Goal: Task Accomplishment & Management: Manage account settings

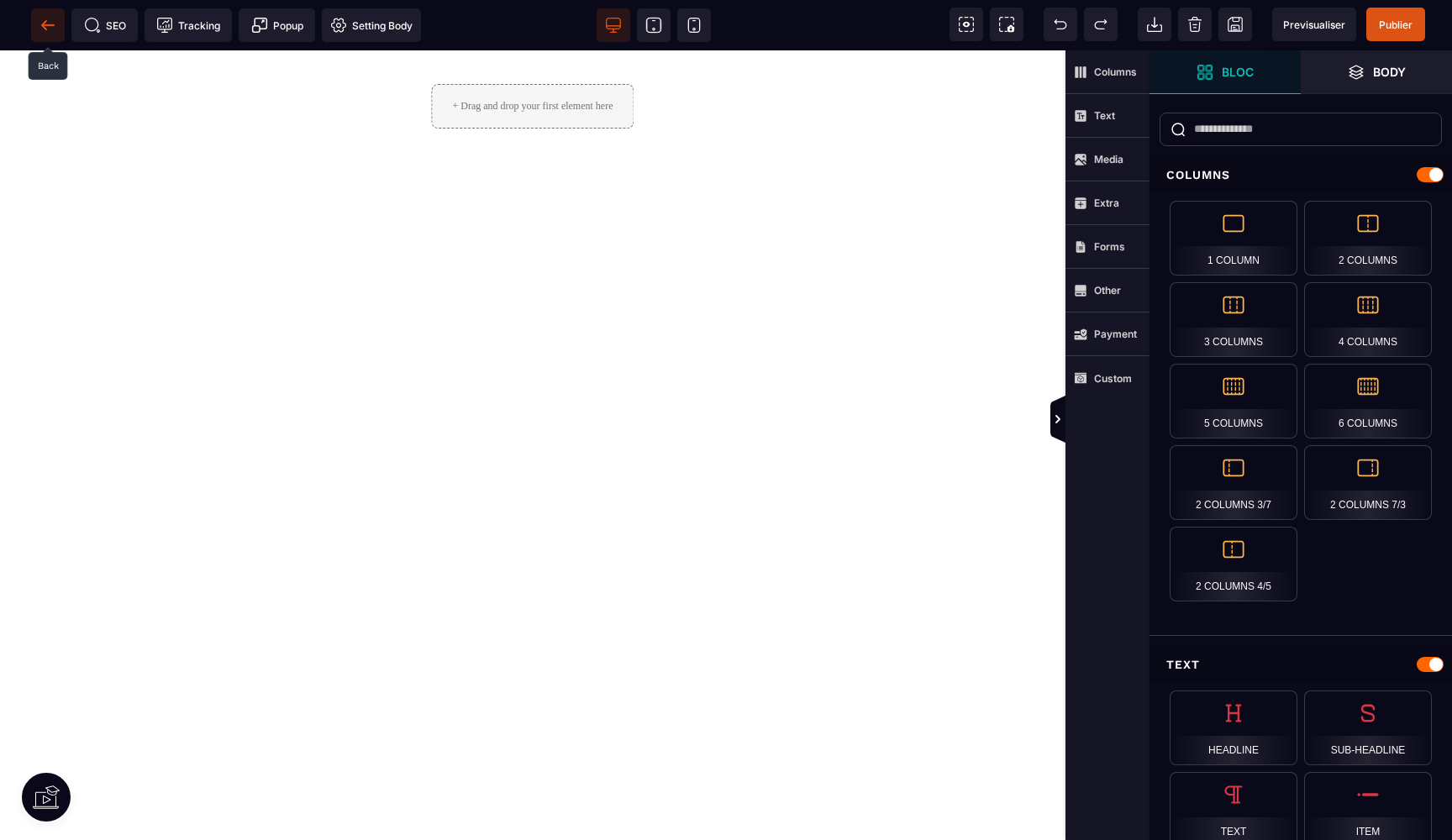
click at [46, 24] on icon at bounding box center [48, 24] width 13 height 1
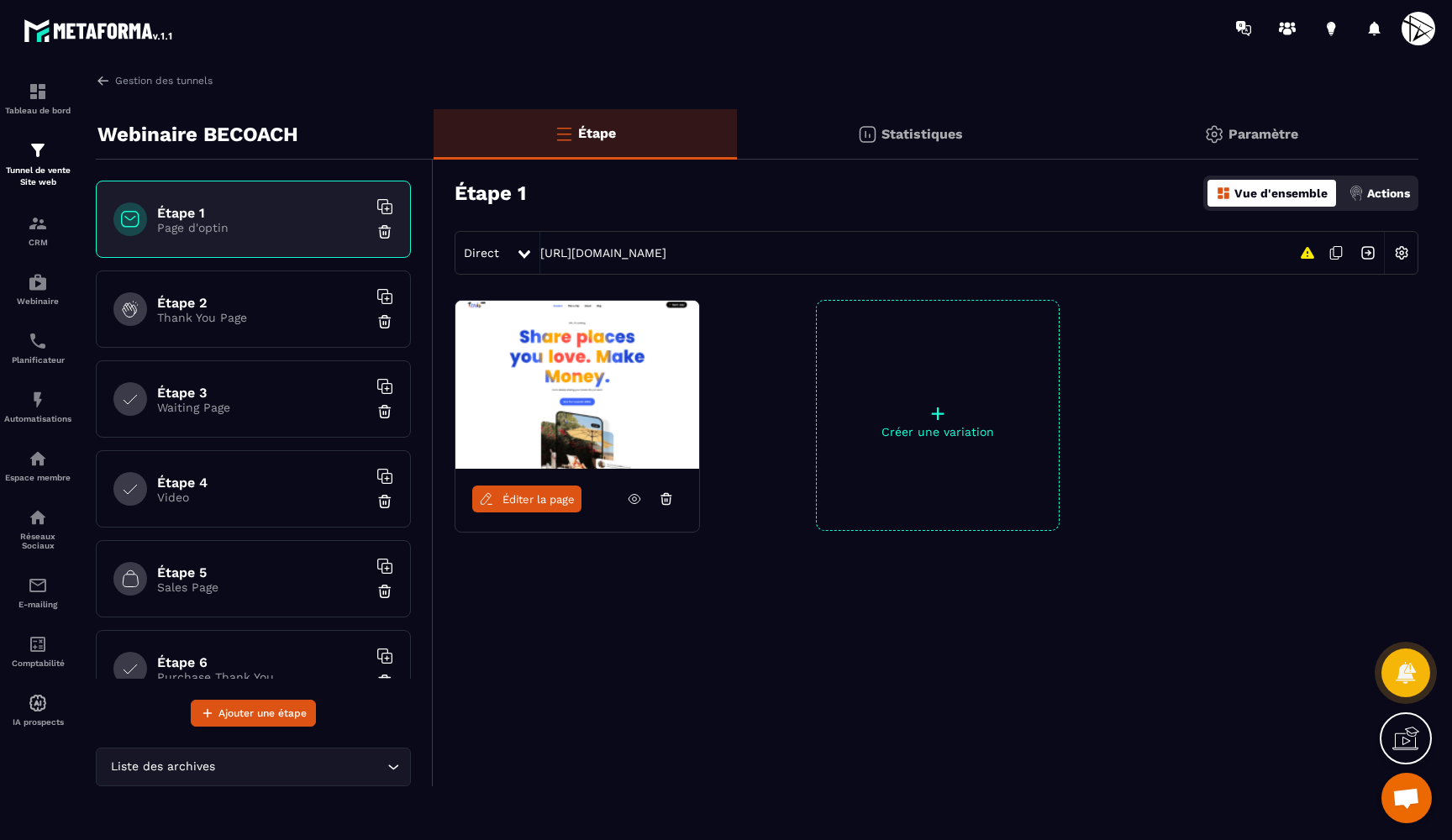
click at [936, 124] on div "Statistiques" at bounding box center [910, 135] width 347 height 50
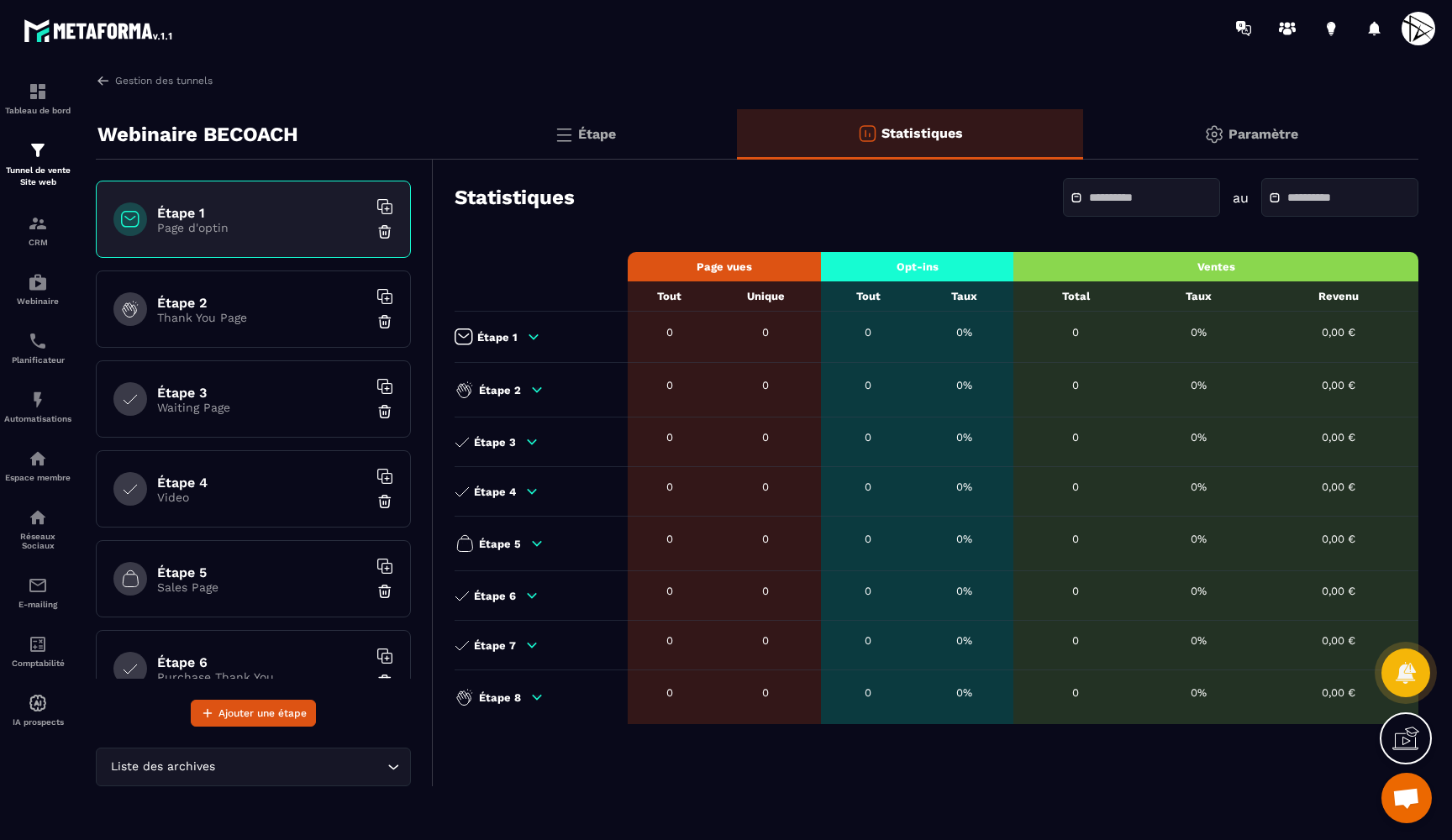
click at [1258, 130] on p "Paramètre" at bounding box center [1263, 134] width 70 height 16
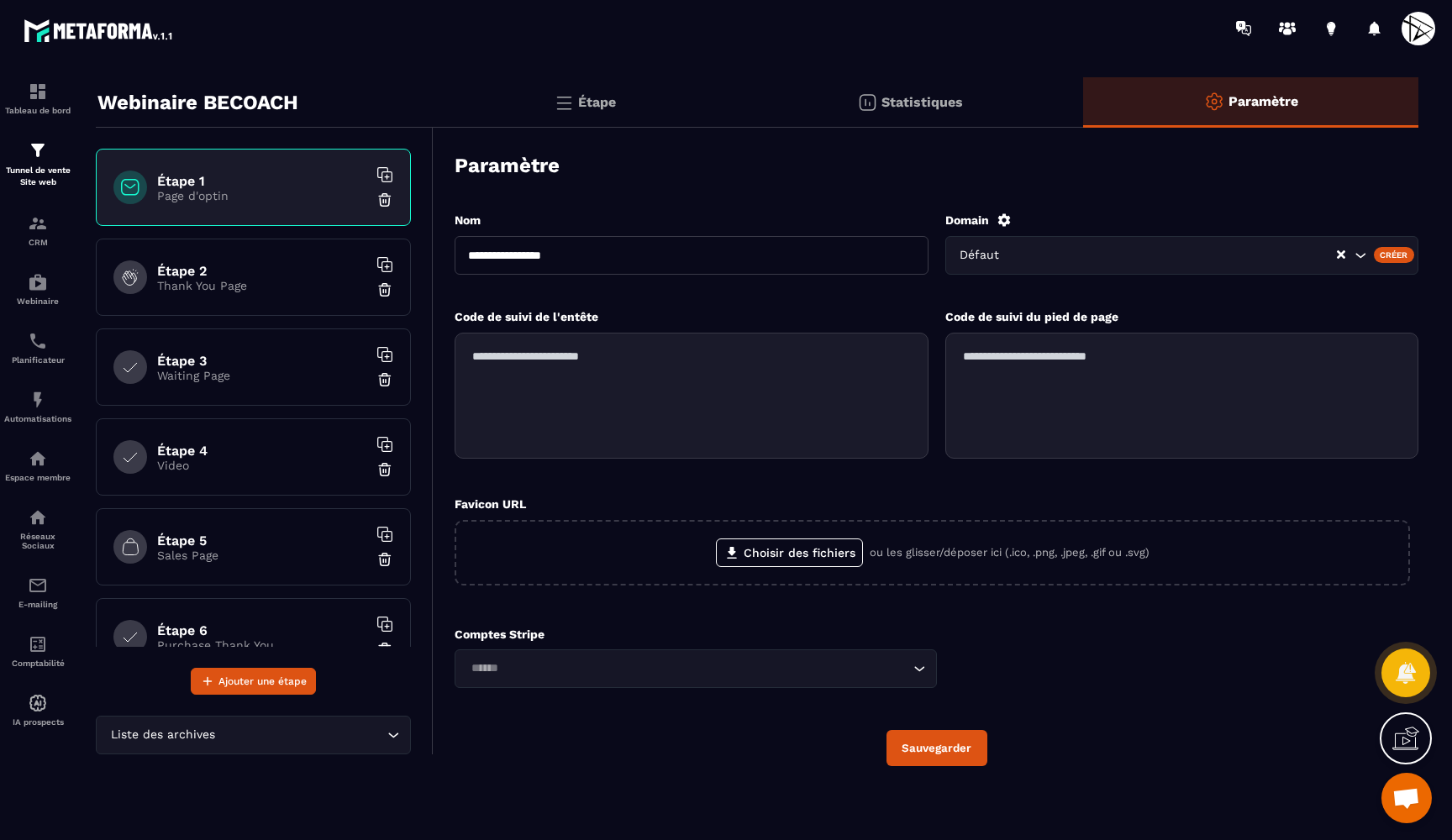
scroll to position [31, 0]
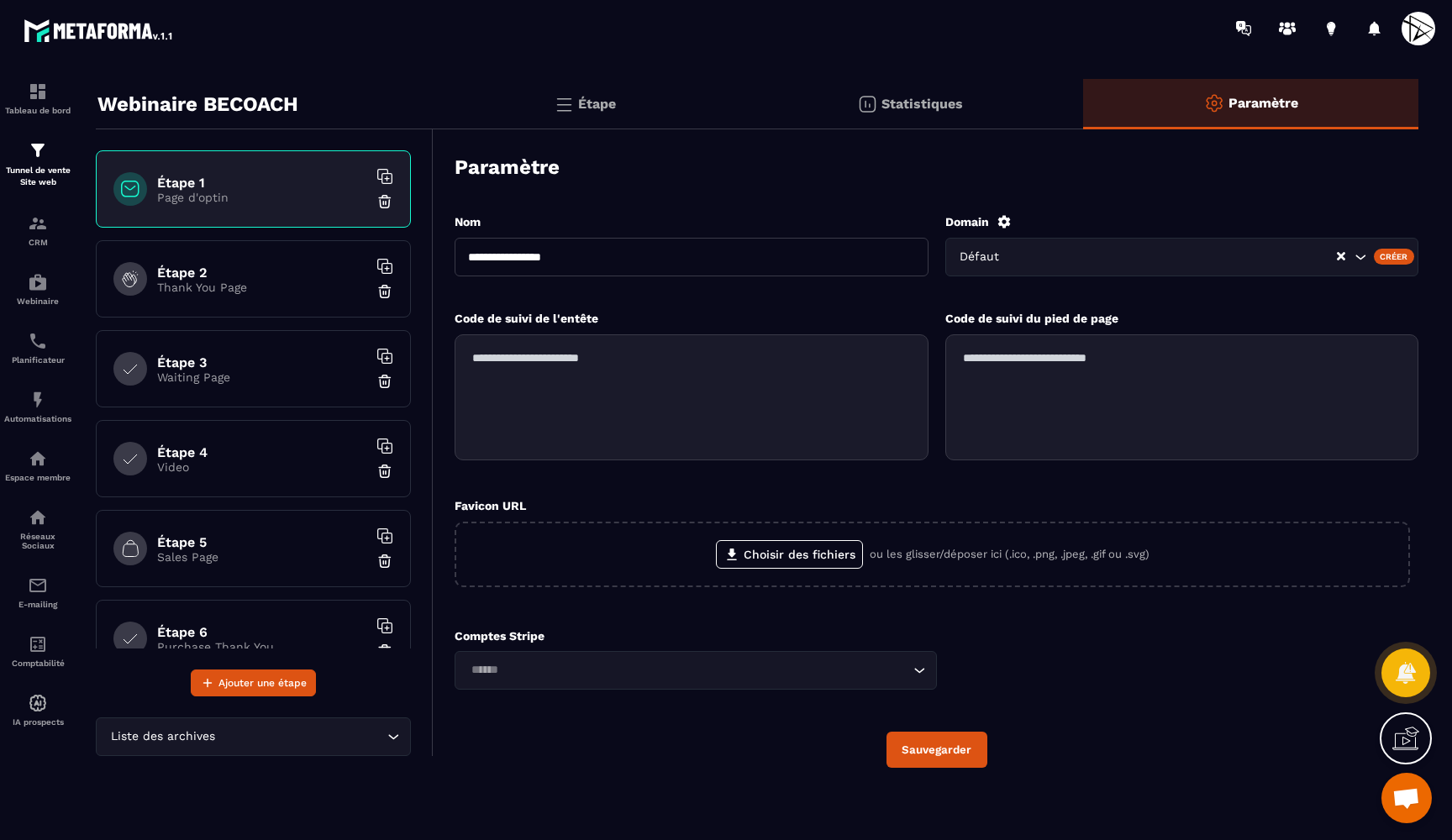
click at [1078, 260] on input "Search for option" at bounding box center [1175, 257] width 320 height 19
click at [1129, 217] on div "Domain" at bounding box center [1182, 222] width 474 height 15
click at [1012, 220] on div "Domain" at bounding box center [1182, 222] width 474 height 15
click at [1004, 223] on icon at bounding box center [1004, 222] width 15 height 15
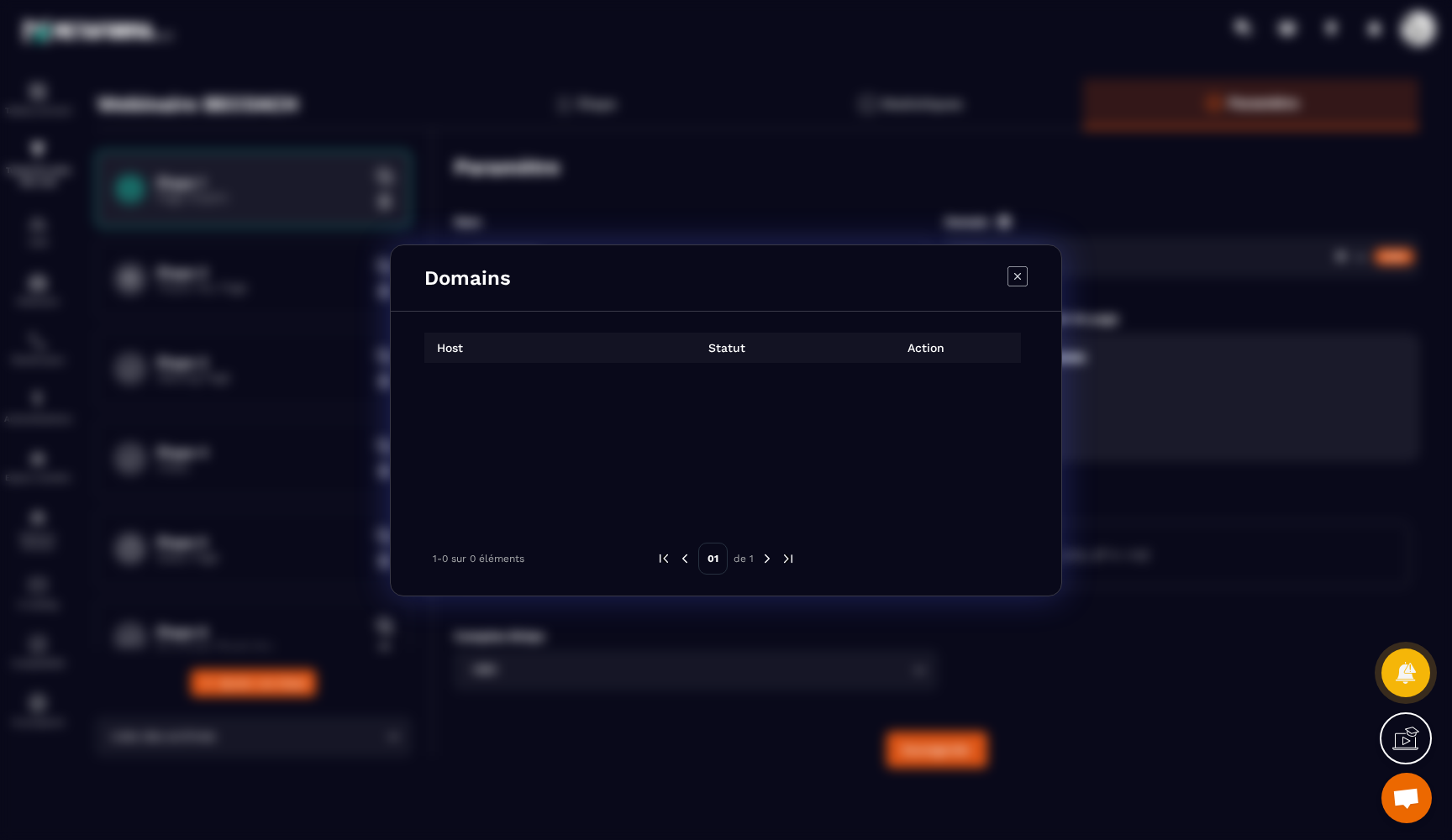
click at [1019, 279] on icon "Modal window" at bounding box center [1017, 276] width 20 height 20
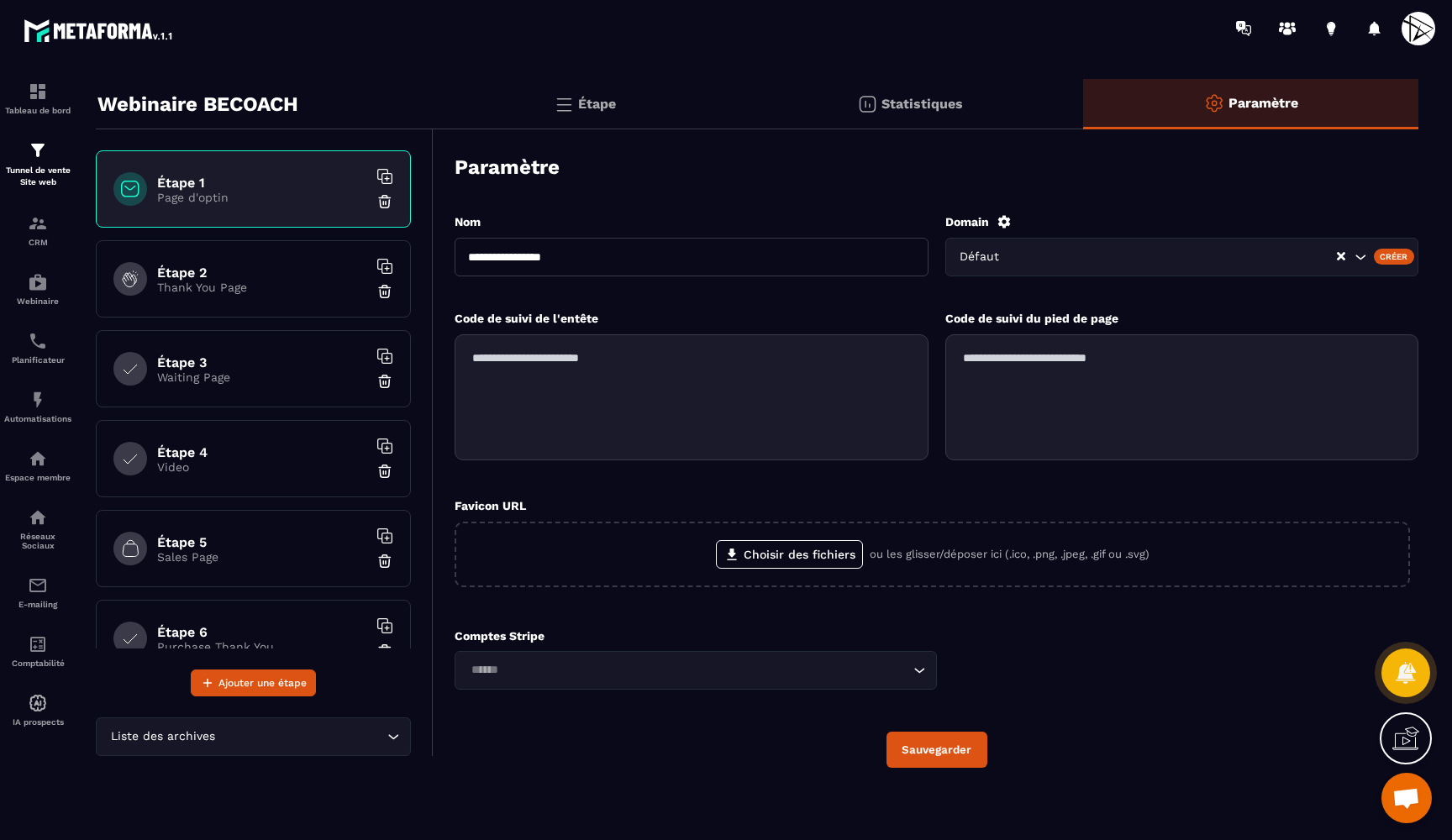
click at [1398, 257] on div "Créer" at bounding box center [1394, 256] width 41 height 15
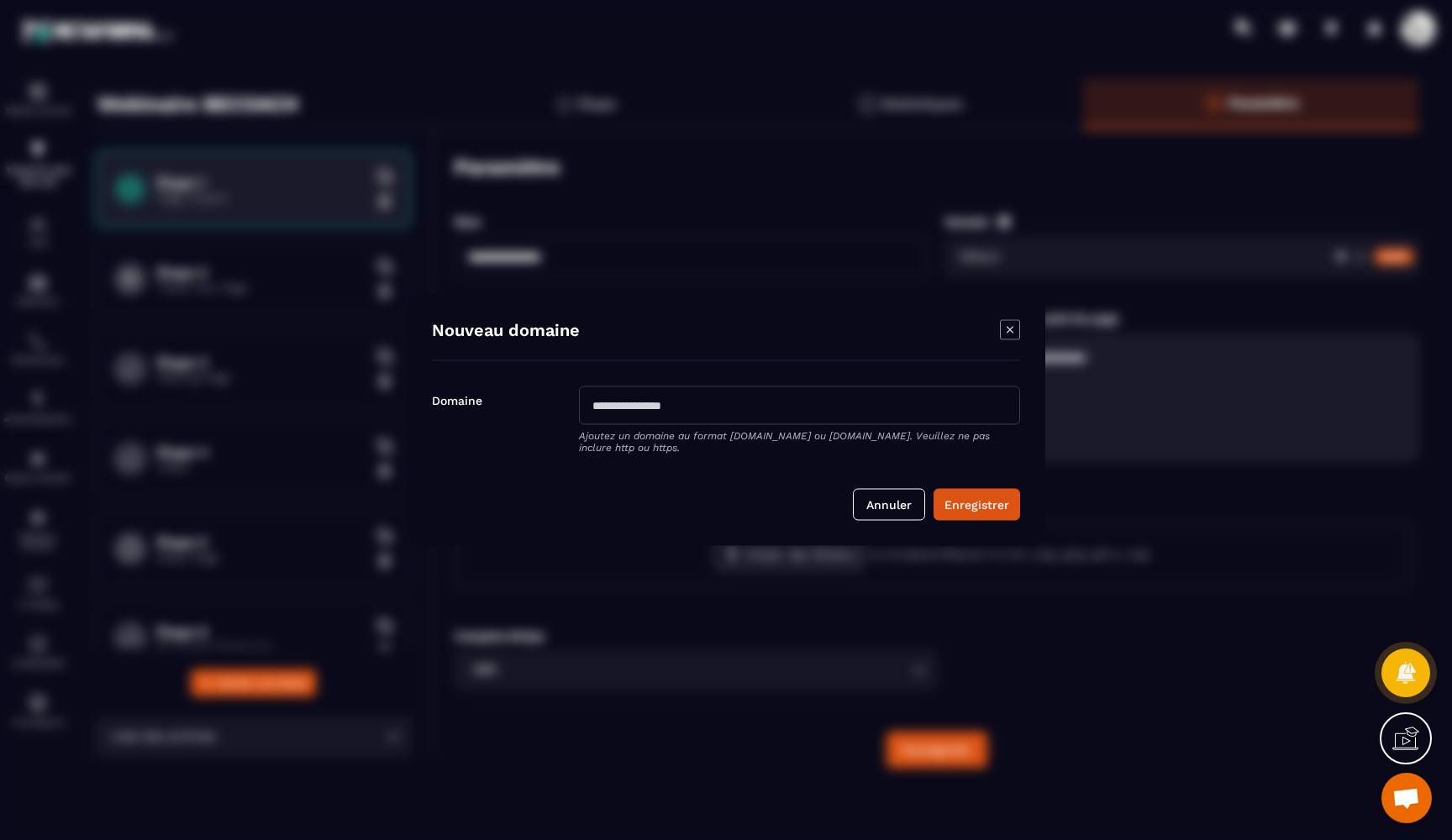
click at [825, 414] on input "Modal window" at bounding box center [799, 405] width 441 height 39
type input "**********"
click at [954, 502] on button "Enregistrer" at bounding box center [977, 505] width 86 height 32
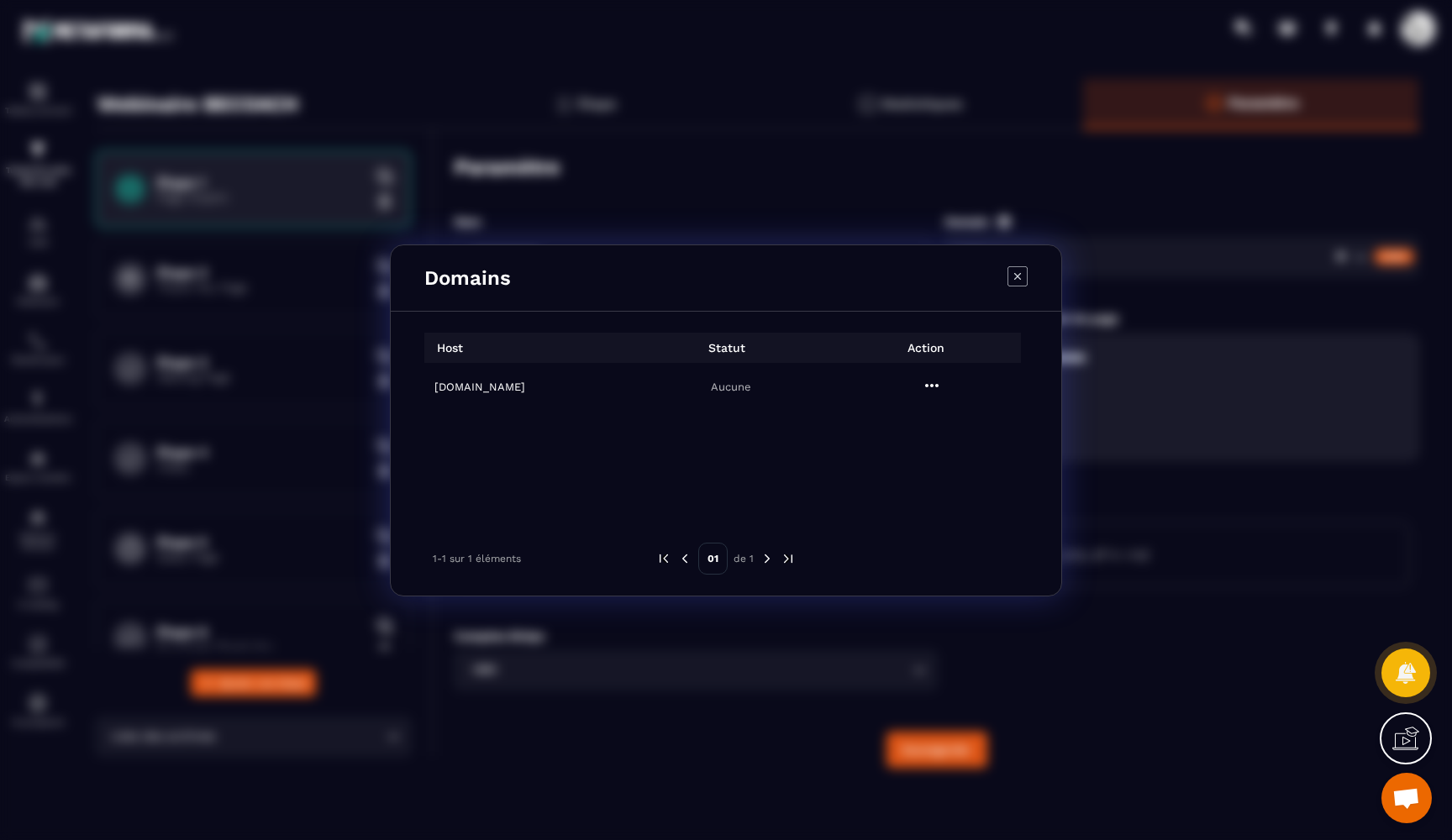
click at [1010, 280] on icon "Modal window" at bounding box center [1017, 276] width 20 height 20
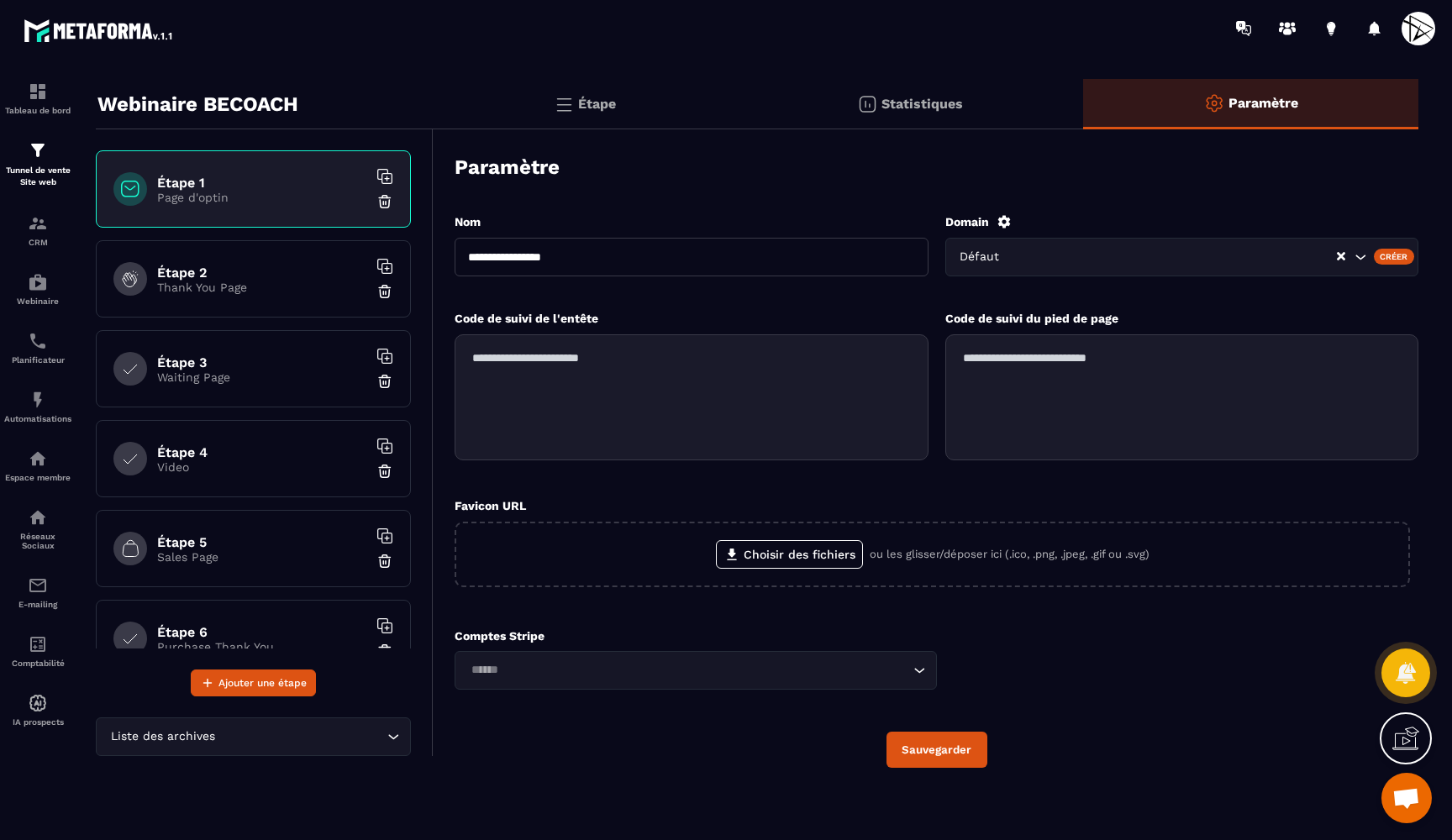
click at [1058, 252] on input "Search for option" at bounding box center [1175, 257] width 320 height 19
click at [1046, 256] on input "Search for option" at bounding box center [1153, 257] width 394 height 19
click at [1227, 187] on div "Paramètre" at bounding box center [936, 166] width 964 height 58
click at [1116, 250] on input "Search for option" at bounding box center [1175, 257] width 320 height 19
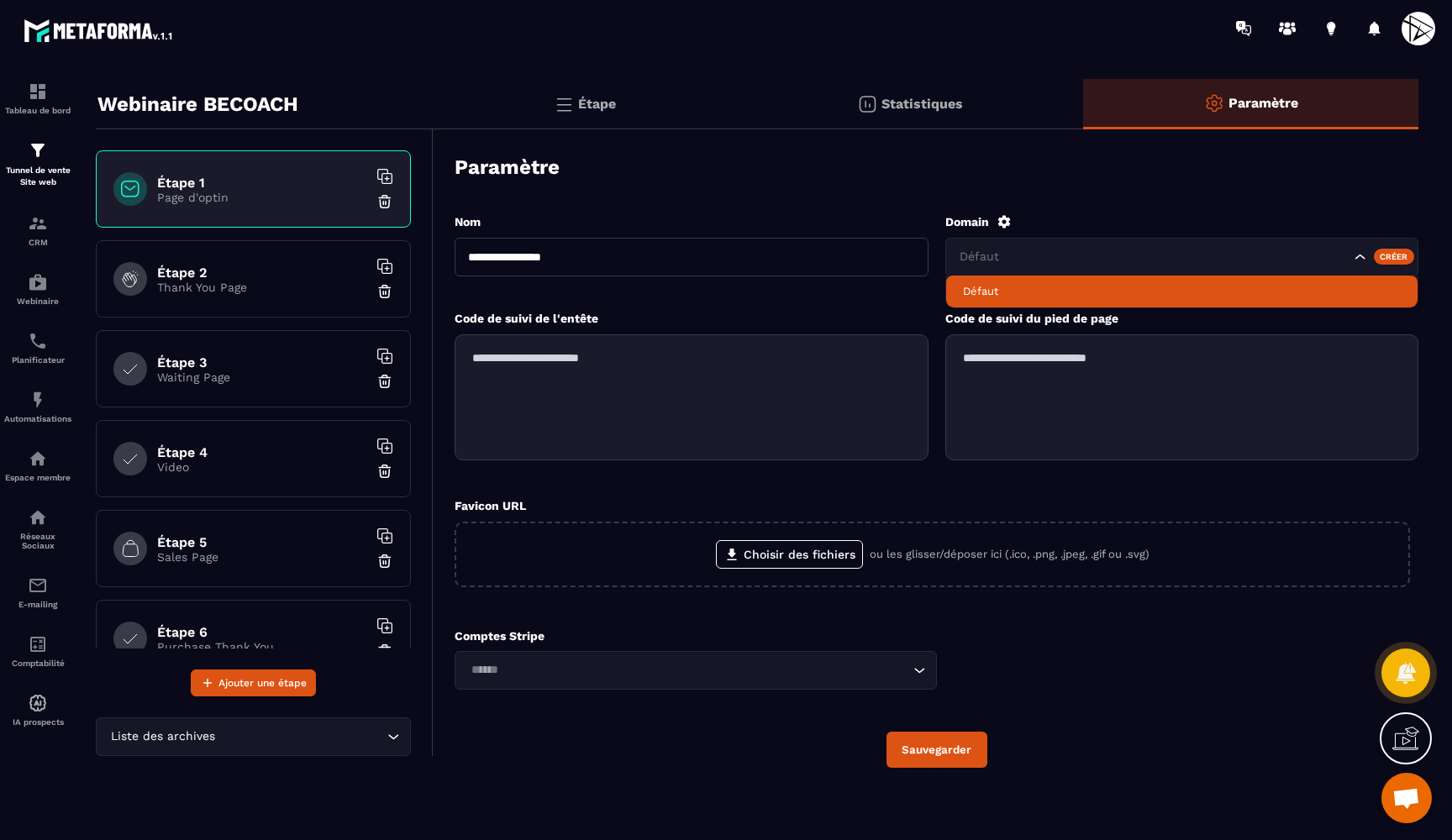
click at [994, 299] on li "Défaut" at bounding box center [1182, 292] width 473 height 32
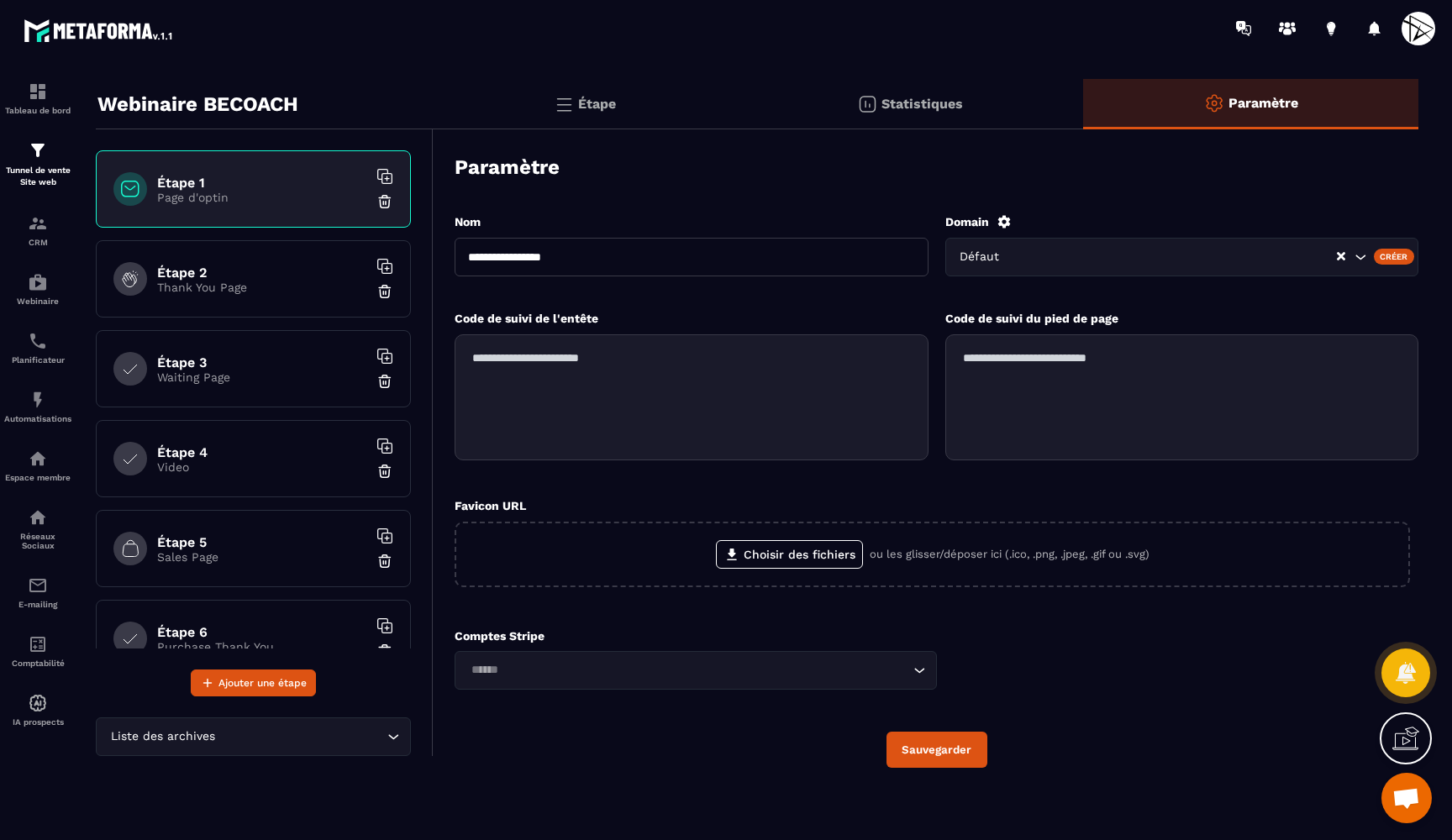
click at [1052, 252] on input "Search for option" at bounding box center [1175, 257] width 320 height 19
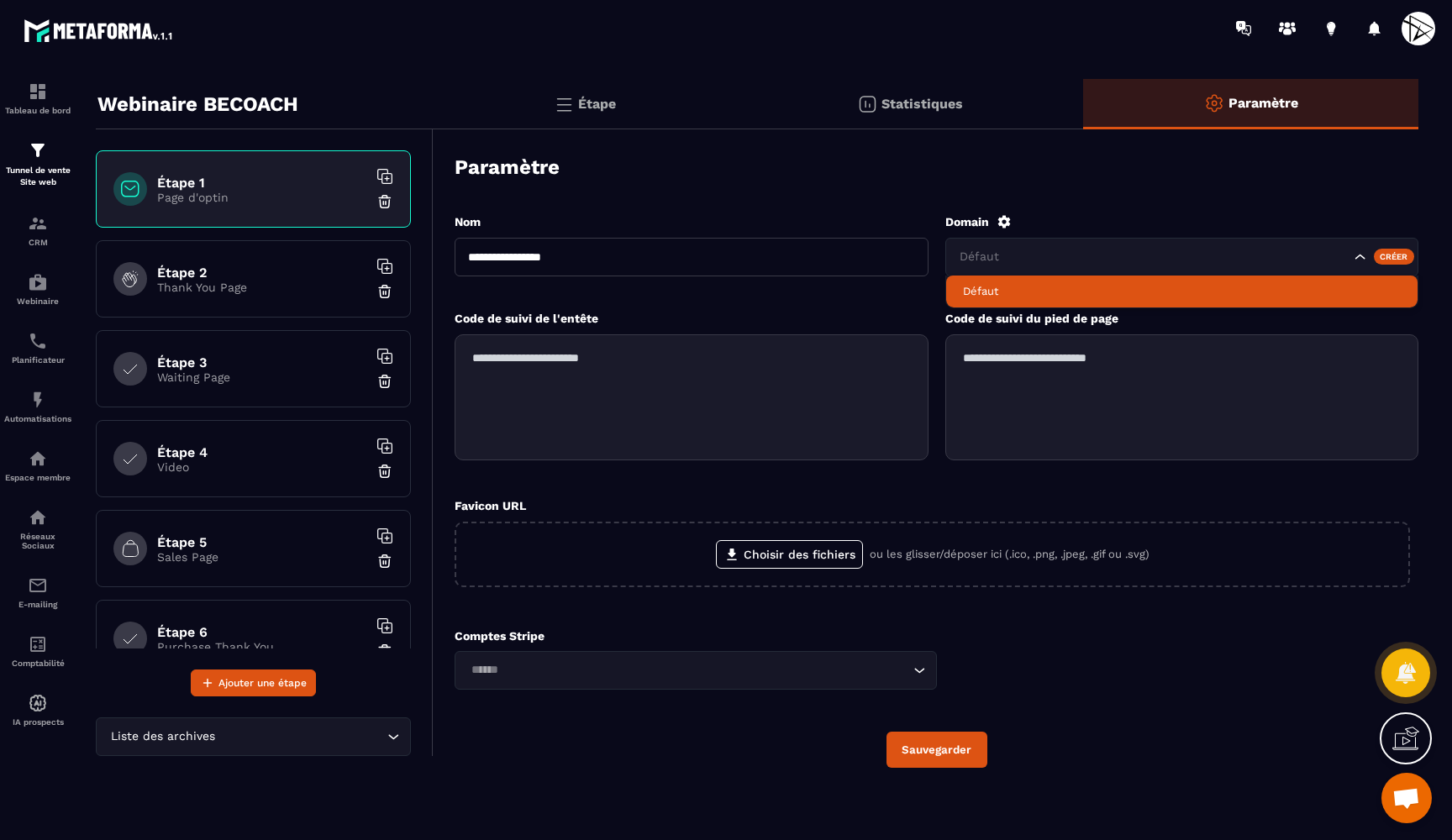
click at [991, 299] on li "Défaut" at bounding box center [1182, 292] width 473 height 32
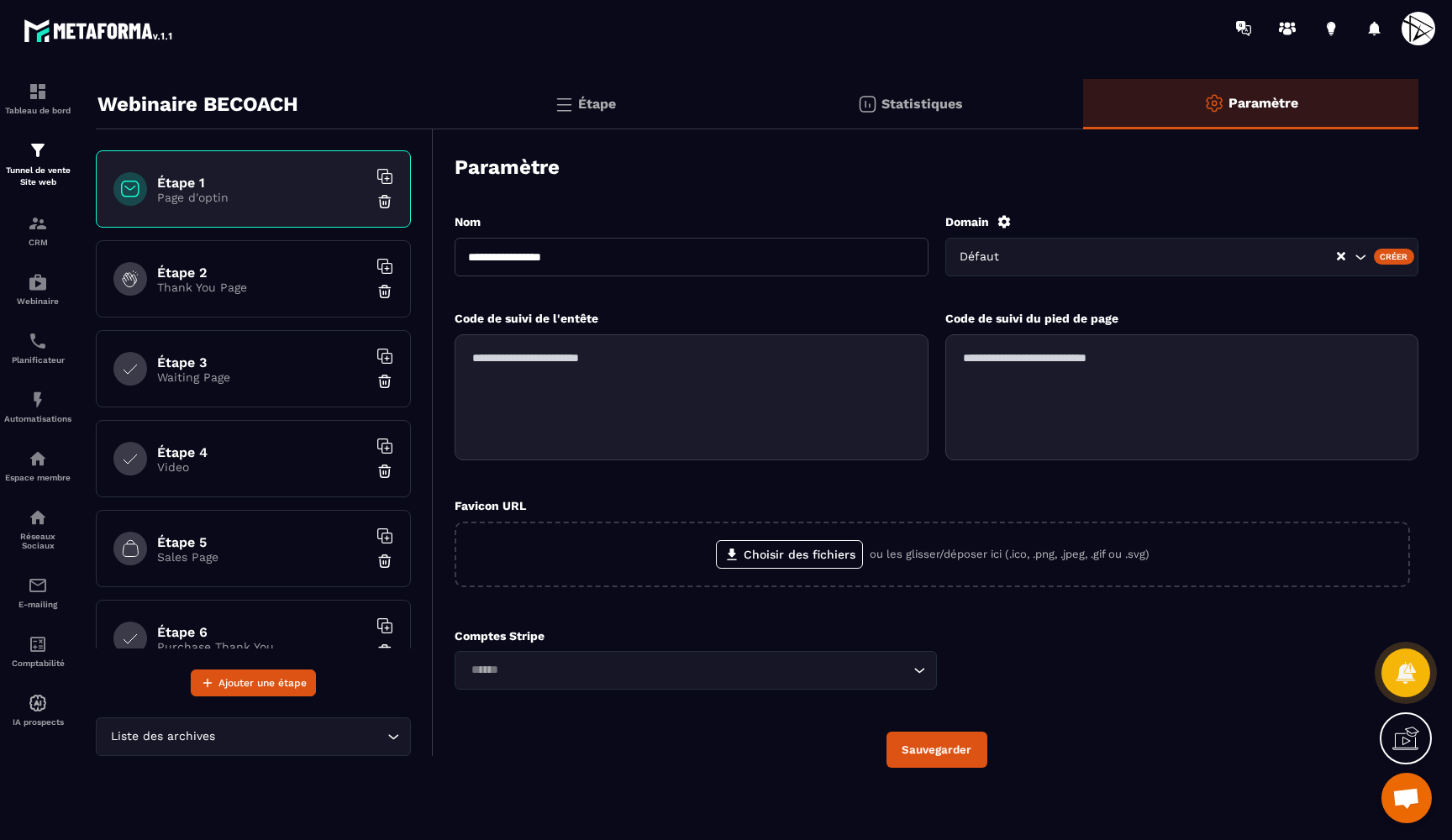
click at [858, 208] on div "**********" at bounding box center [936, 491] width 964 height 588
click at [1004, 218] on icon at bounding box center [1004, 221] width 13 height 13
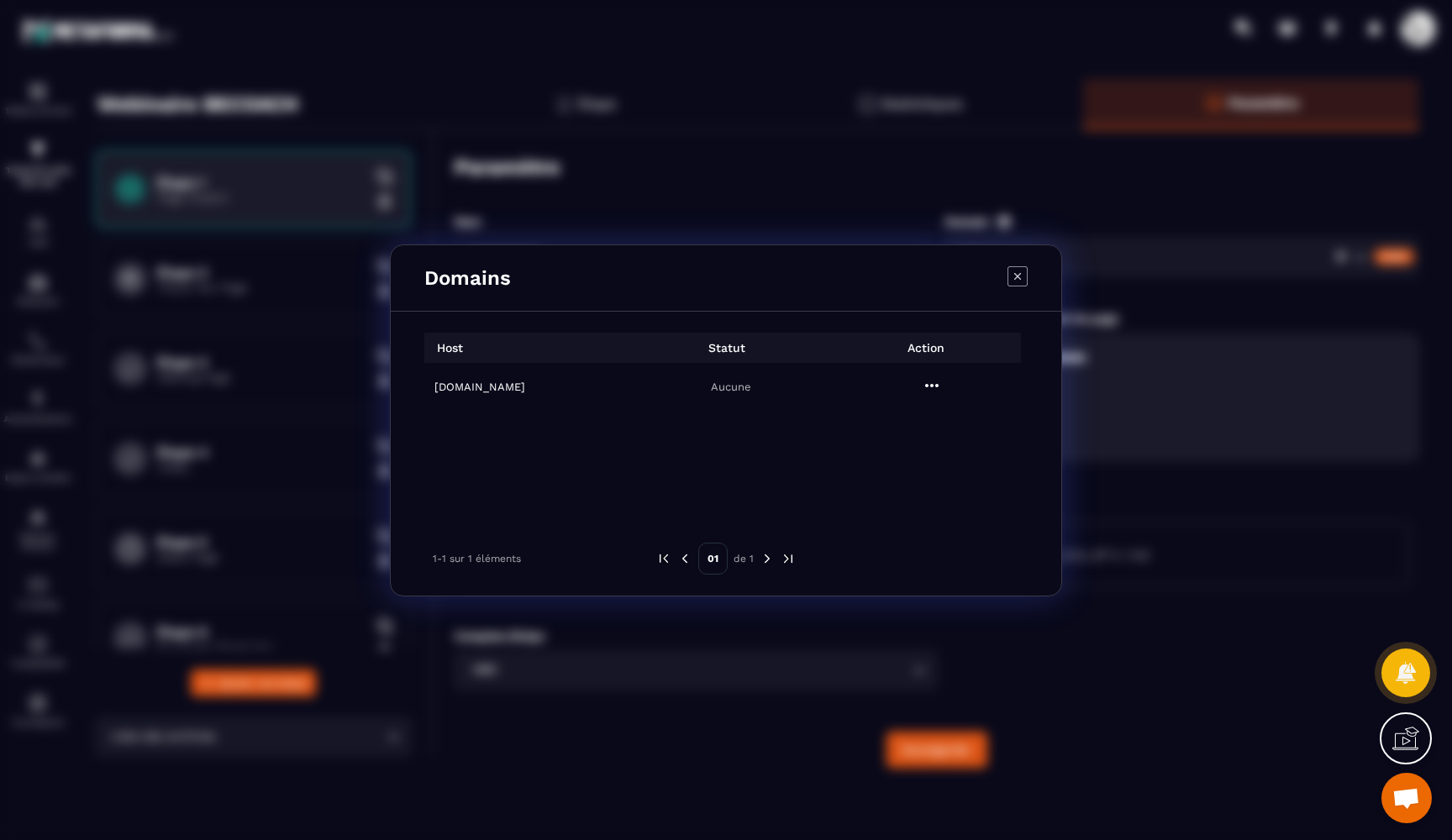
click at [610, 392] on h6 "app.kbs-sas.fr" at bounding box center [530, 387] width 190 height 13
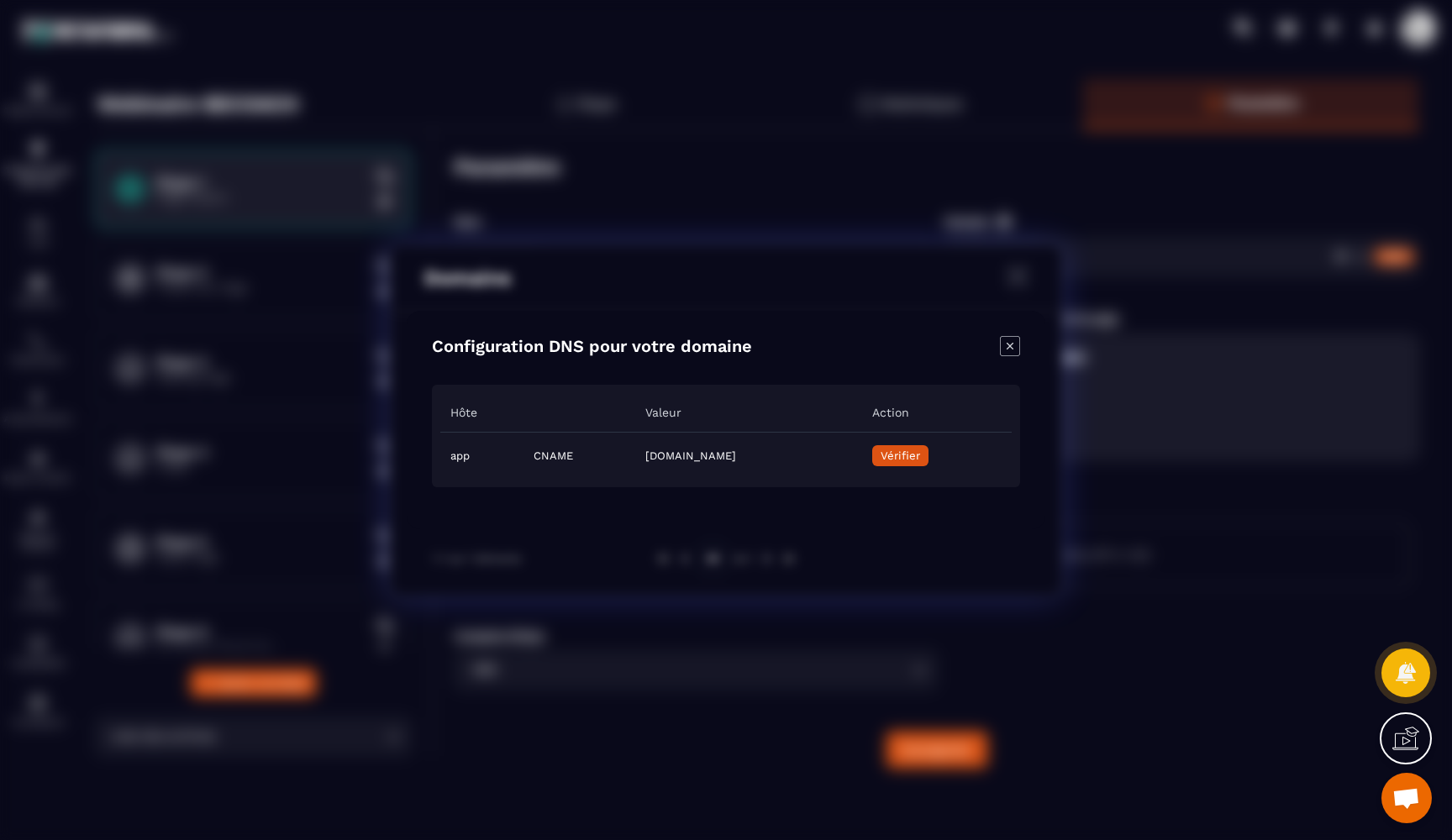
drag, startPoint x: 558, startPoint y: 453, endPoint x: 855, endPoint y: 461, distance: 297.1
click at [855, 461] on td "52587504-dbdc-460d-ba31-f48e82c38d05.metaforma.io" at bounding box center [748, 456] width 227 height 47
copy td "52587504-dbdc-460d-ba31-f48e82c38d05.metaforma.io"
click at [1009, 353] on icon "Close modal" at bounding box center [1010, 346] width 20 height 20
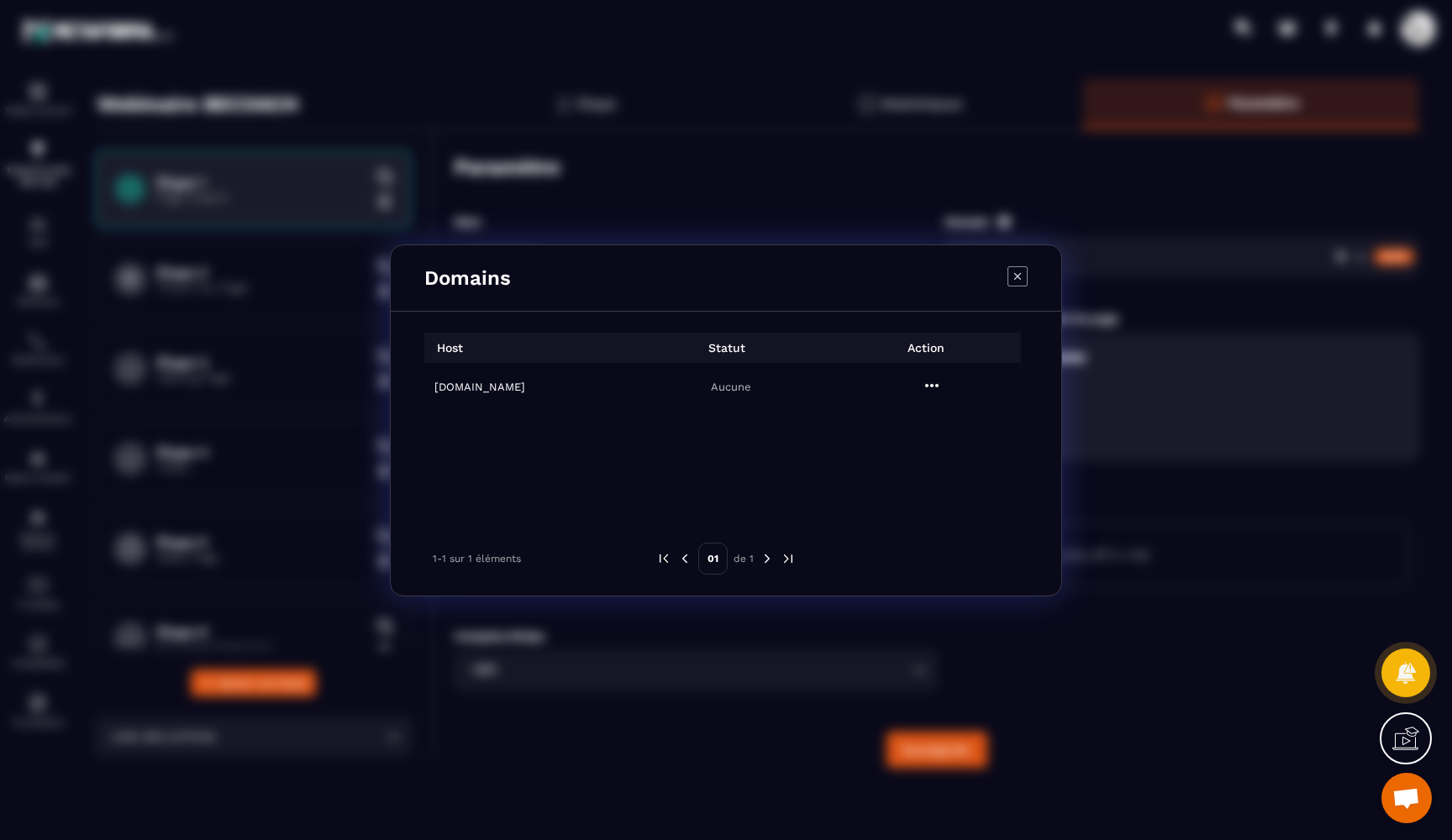
click at [934, 391] on icon "Modal window" at bounding box center [932, 385] width 20 height 20
click at [944, 463] on span "Supprimer" at bounding box center [943, 456] width 55 height 17
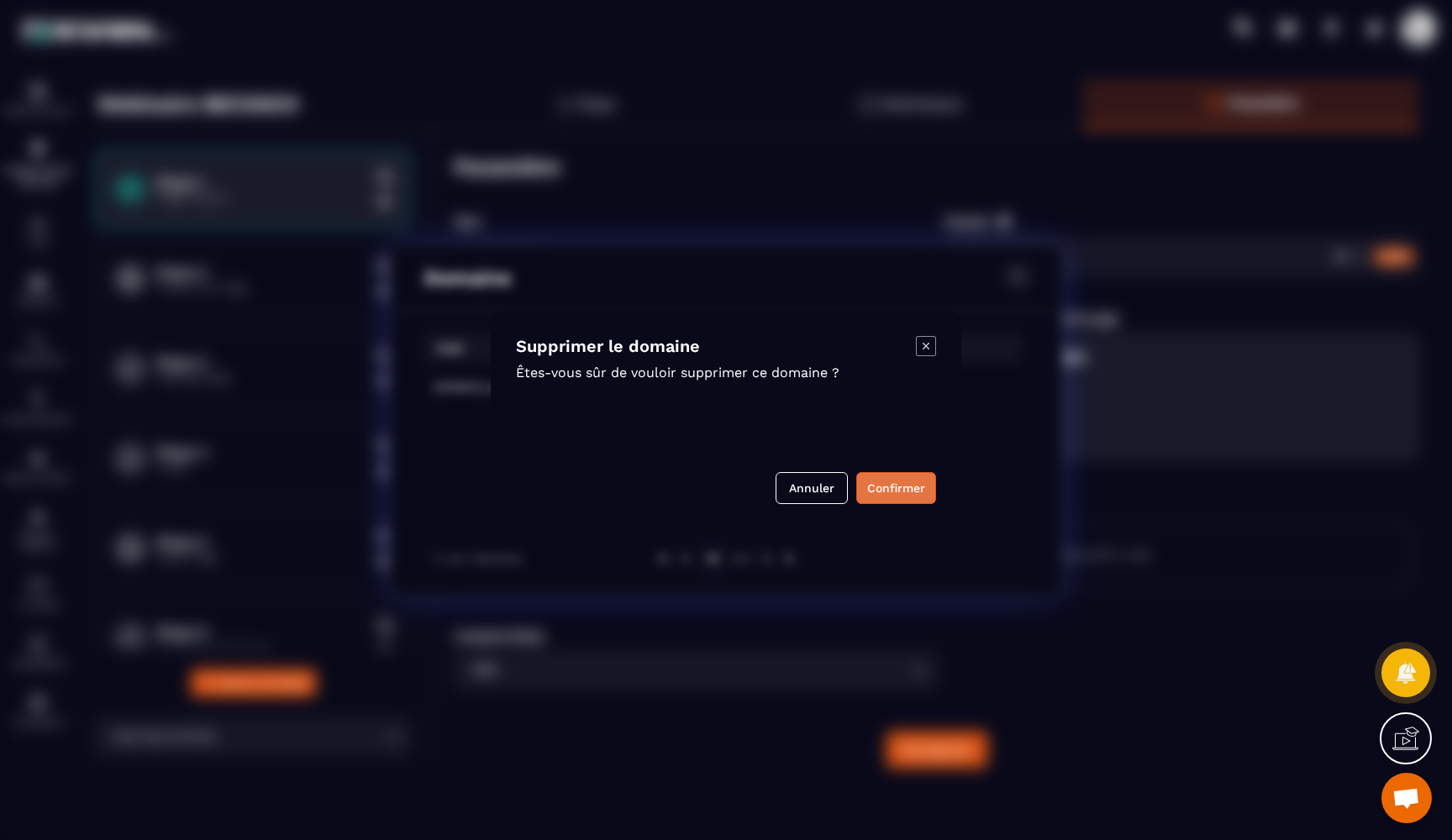
click at [903, 485] on button "Confirmer" at bounding box center [896, 489] width 80 height 32
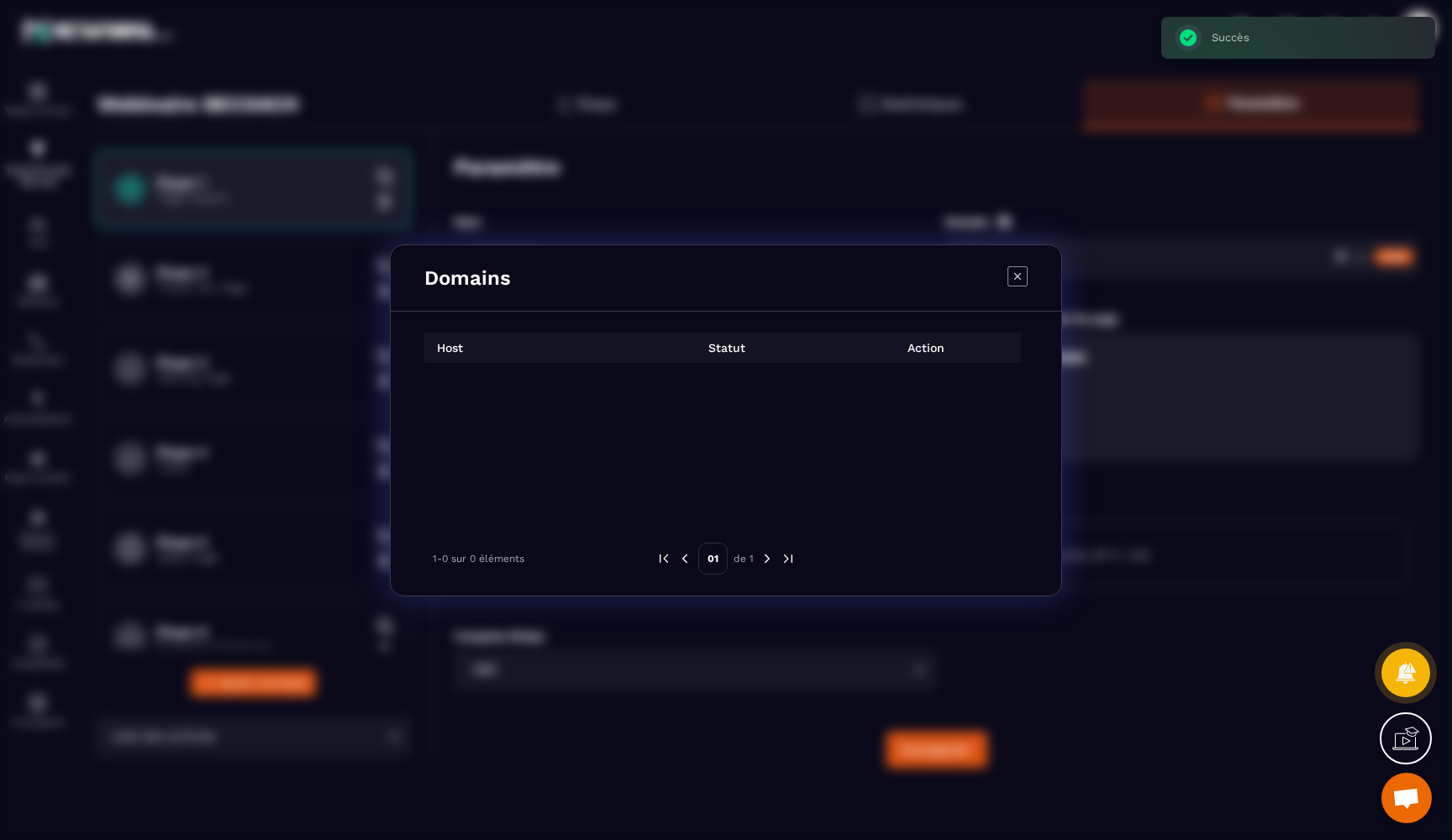
click at [1019, 279] on icon "Modal window" at bounding box center [1017, 276] width 20 height 20
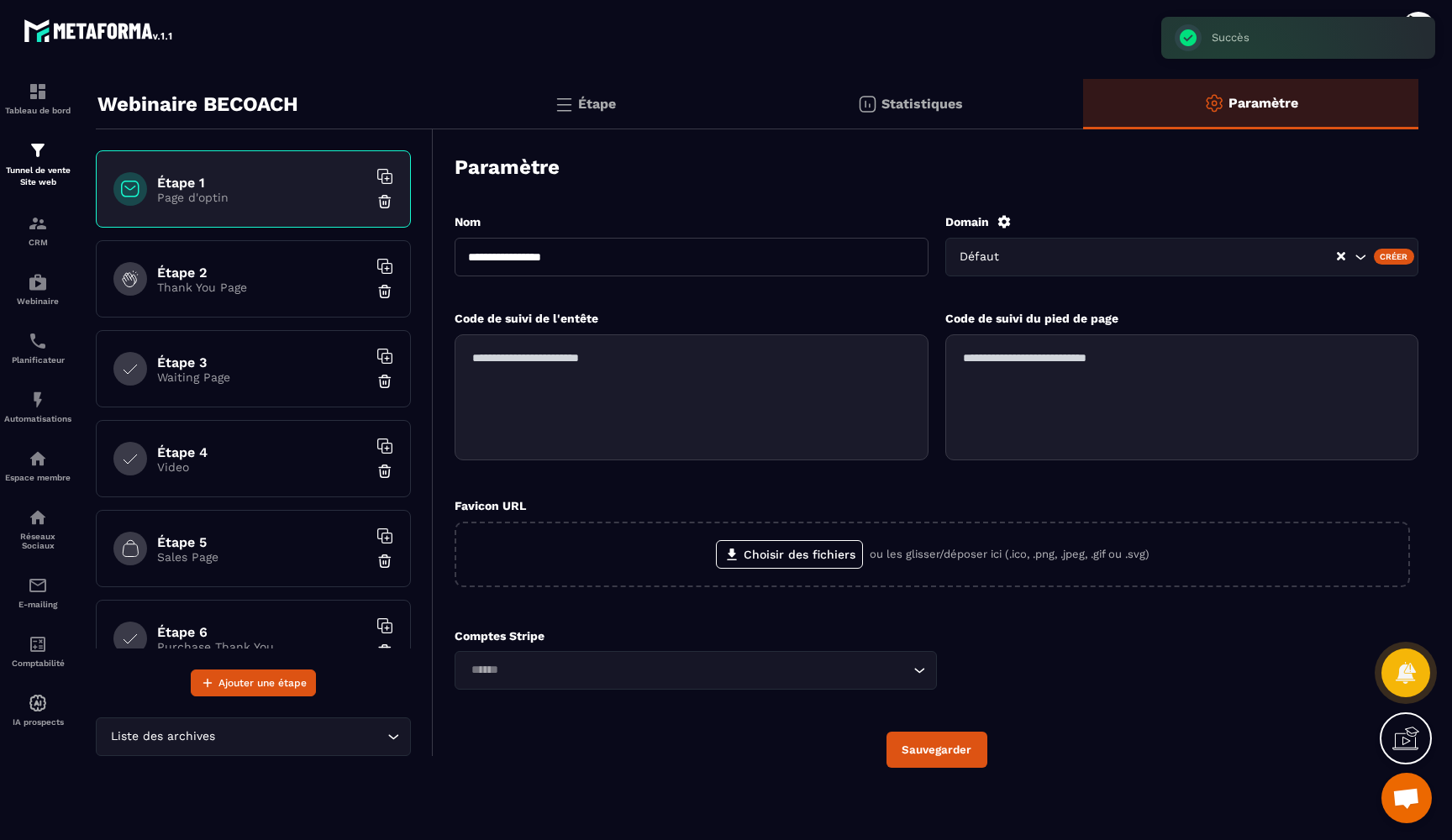
click at [1014, 221] on div "Domain" at bounding box center [1182, 222] width 474 height 15
click at [1006, 221] on icon at bounding box center [1004, 222] width 15 height 15
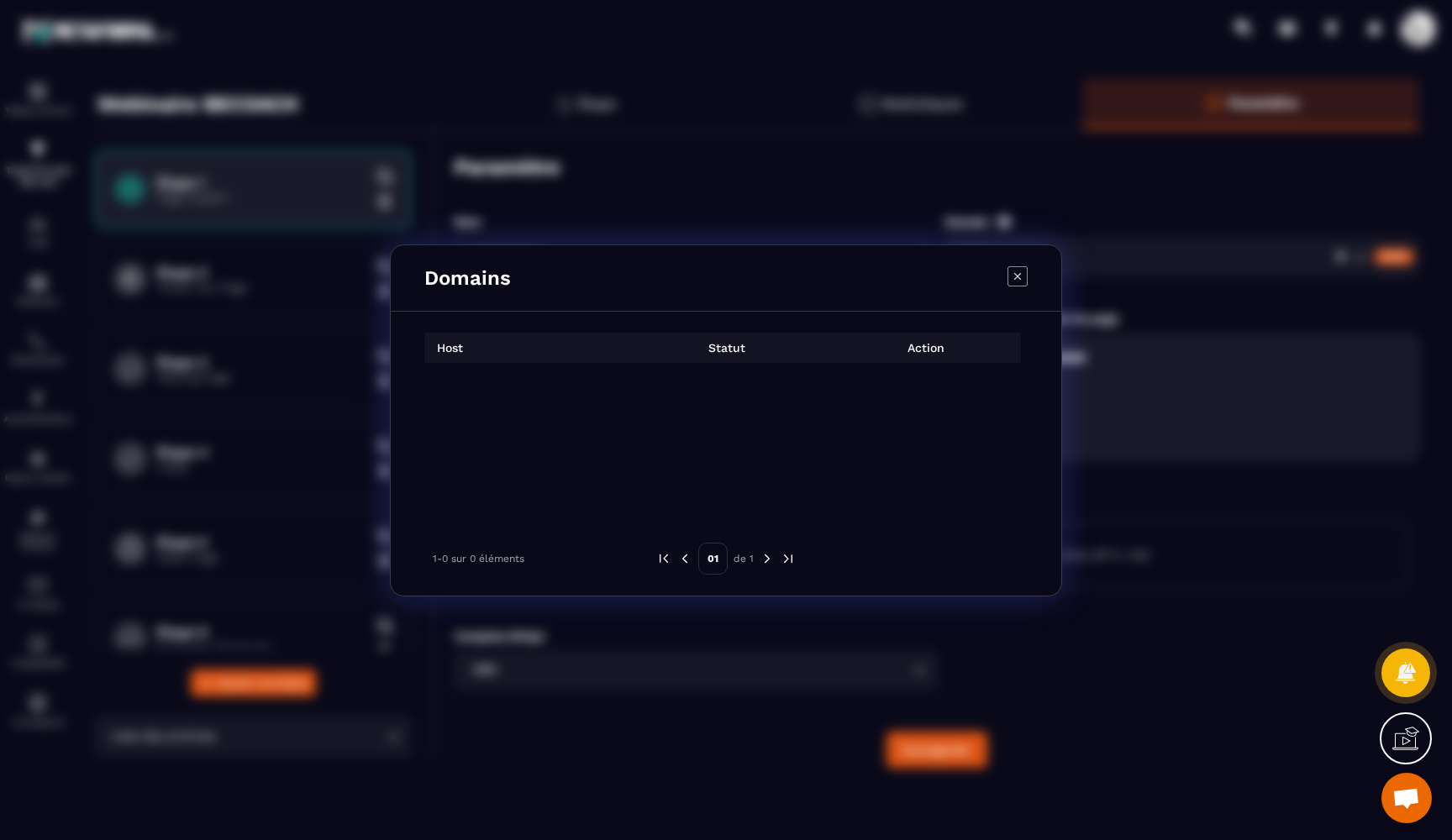
click at [1023, 271] on icon "Modal window" at bounding box center [1017, 276] width 20 height 20
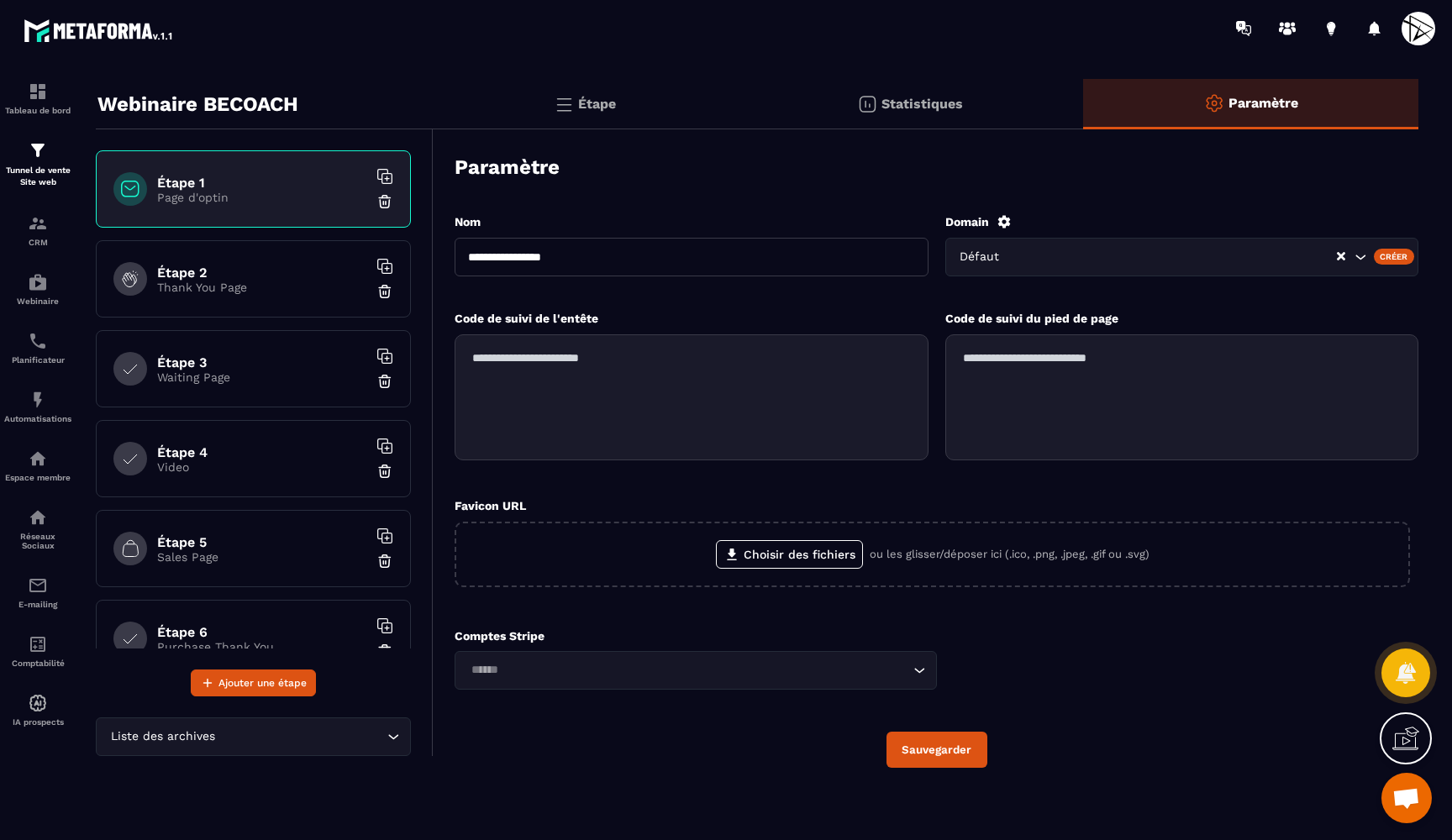
click at [1395, 257] on div "Créer" at bounding box center [1394, 256] width 41 height 15
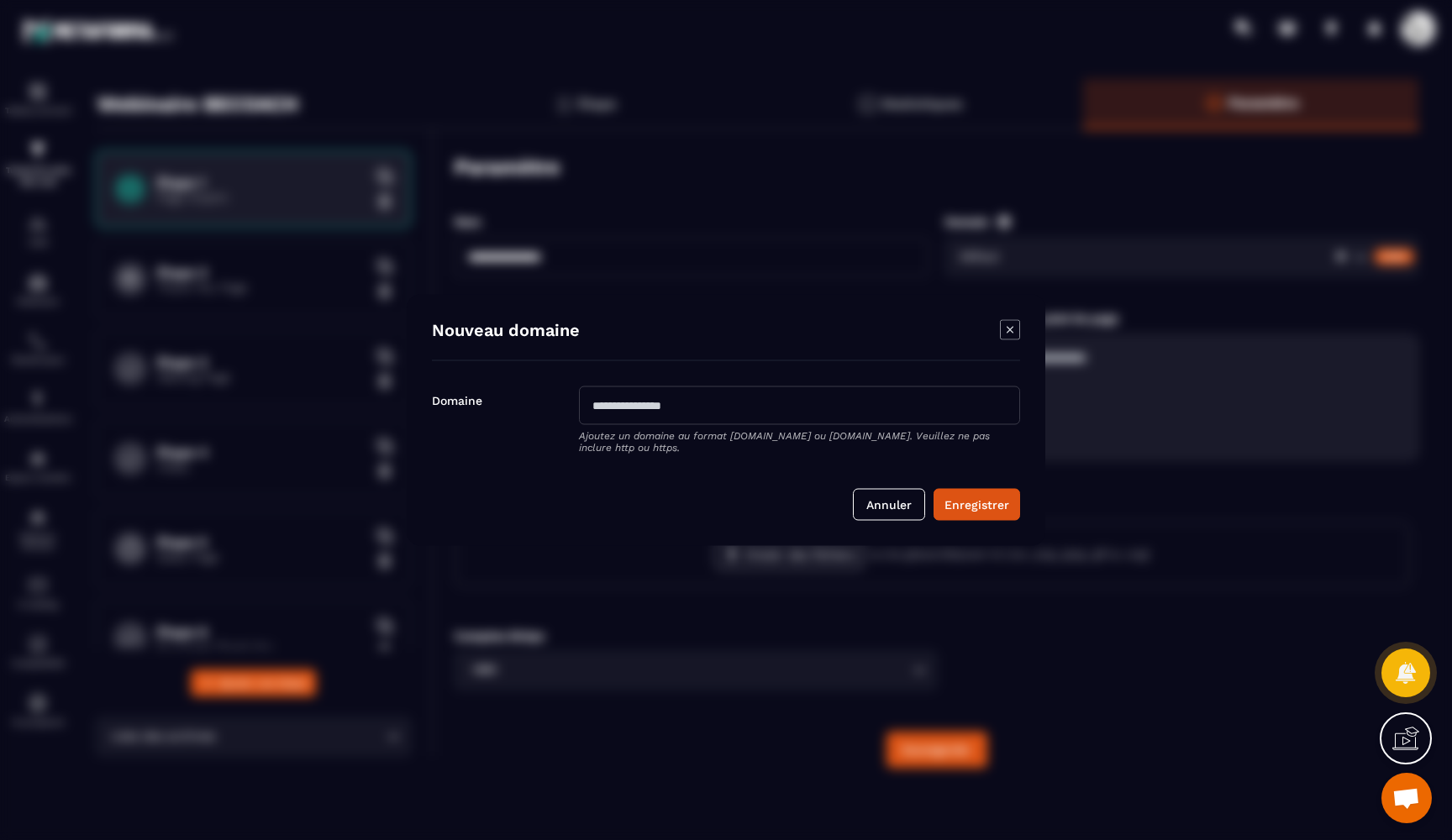
click at [724, 402] on input "Modal window" at bounding box center [799, 405] width 441 height 39
type input "**********"
click at [973, 508] on button "Enregistrer" at bounding box center [977, 505] width 86 height 32
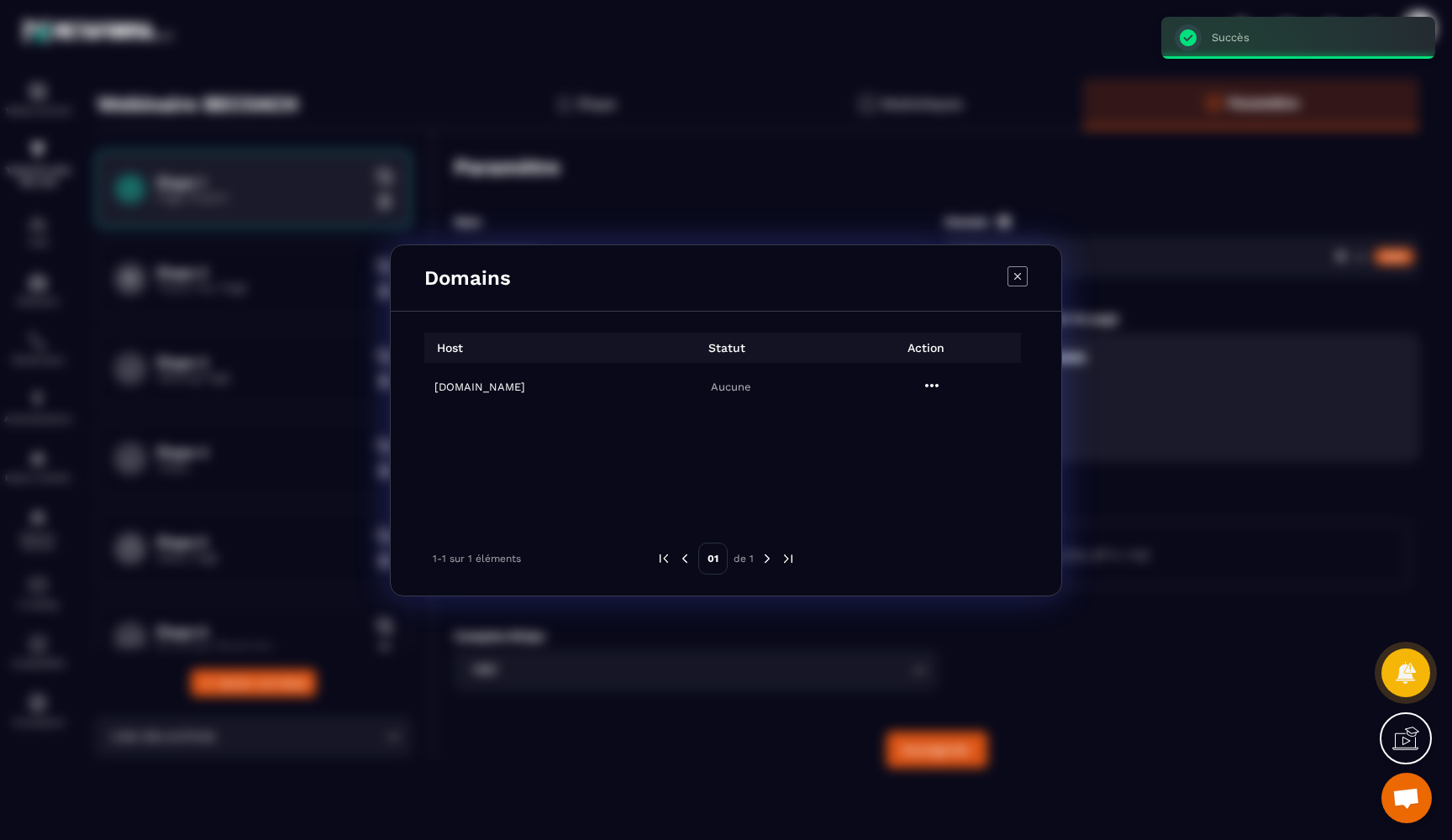
click at [474, 376] on td "webinaire.kbs-sas.fr" at bounding box center [525, 386] width 201 height 48
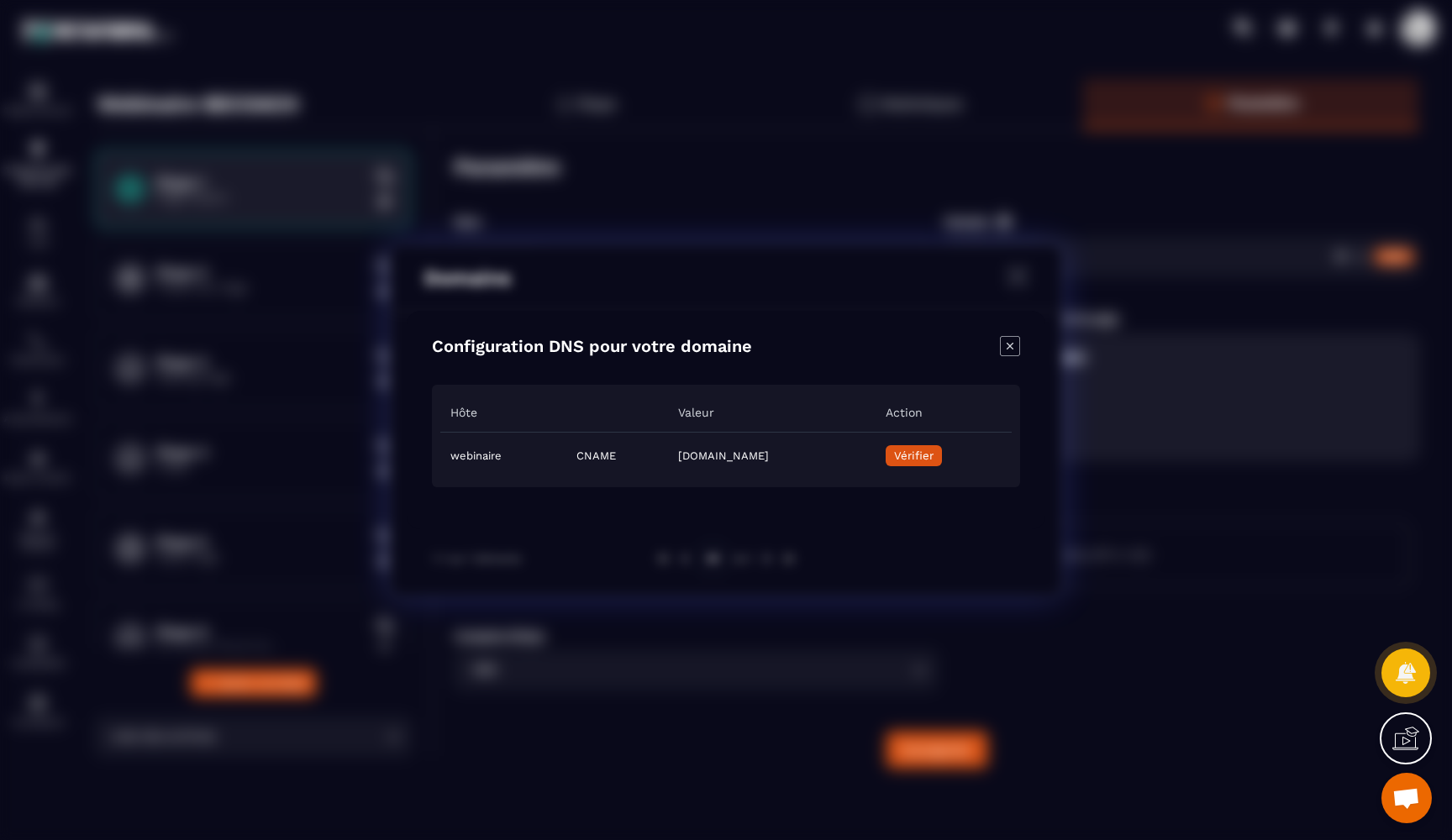
drag, startPoint x: 584, startPoint y: 455, endPoint x: 877, endPoint y: 455, distance: 293.0
click at [876, 455] on td "67b62b01-878a-4555-99a7-ccc238fc899a.metaforma.io" at bounding box center [772, 456] width 208 height 47
copy td "67b62b01-878a-4555-99a7-ccc238fc899a.metaforma.io"
click at [934, 451] on span "Vérifier" at bounding box center [914, 455] width 40 height 13
click at [1005, 349] on icon "Close modal" at bounding box center [1010, 346] width 20 height 20
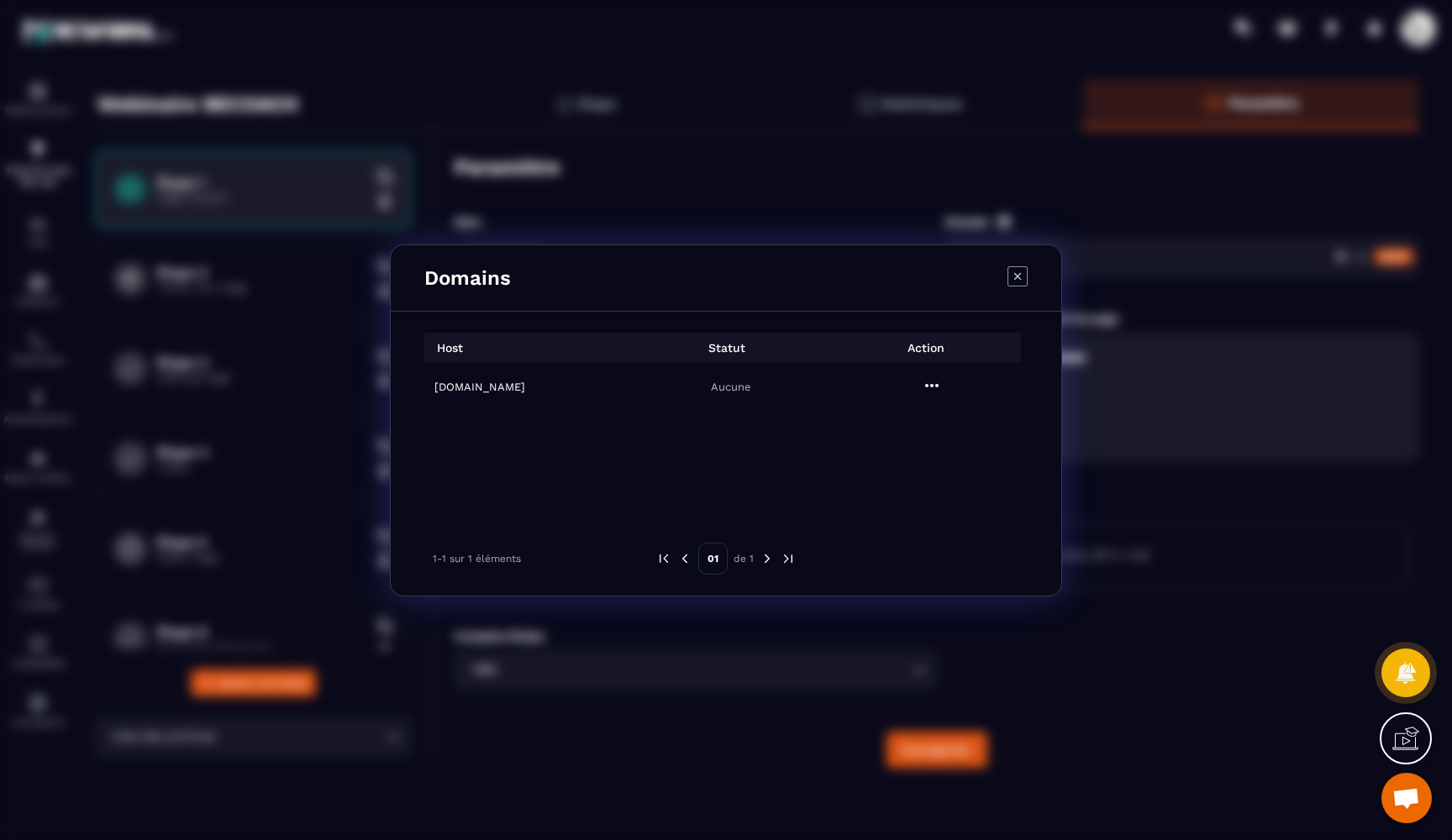
click at [1020, 279] on icon "Modal window" at bounding box center [1017, 276] width 20 height 20
